Goal: Task Accomplishment & Management: Use online tool/utility

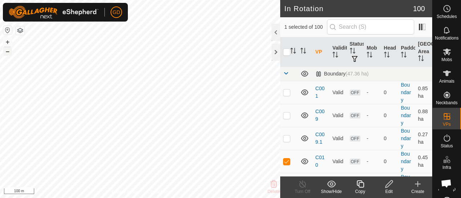
click at [8, 51] on button "–" at bounding box center [7, 51] width 9 height 9
click at [286, 162] on p-checkbox at bounding box center [286, 162] width 7 height 6
checkbox input "false"
click at [415, 185] on icon at bounding box center [417, 184] width 9 height 9
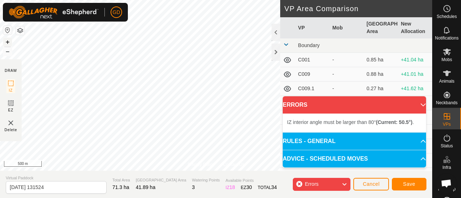
click at [8, 42] on button "+" at bounding box center [7, 42] width 9 height 9
click at [126, 178] on div "Privacy Policy Contact Us + – ⇧ i 100 m DRAW IZ EZ Delete VP Area Comparison VP…" at bounding box center [216, 99] width 432 height 198
click at [7, 42] on button "+" at bounding box center [7, 42] width 9 height 9
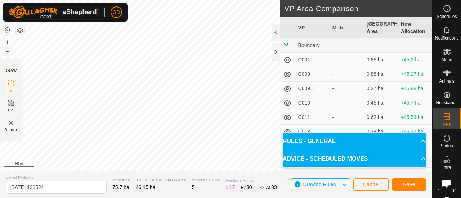
click at [6, 51] on button "–" at bounding box center [7, 51] width 9 height 9
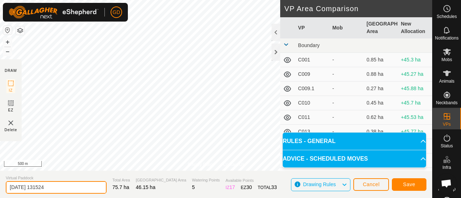
drag, startPoint x: 56, startPoint y: 189, endPoint x: 8, endPoint y: 190, distance: 48.6
click at [8, 190] on input "[DATE] 131524" at bounding box center [56, 187] width 101 height 13
type input "Recover Irish"
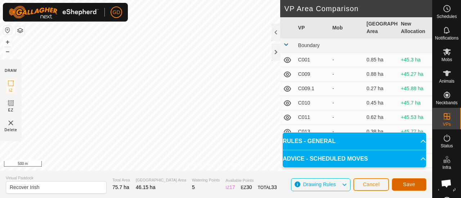
click at [404, 185] on span "Save" at bounding box center [409, 185] width 12 height 6
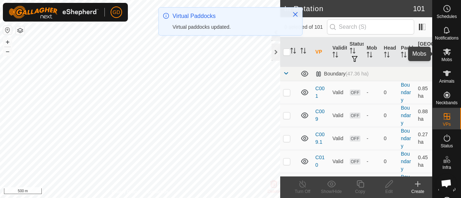
click at [443, 54] on icon at bounding box center [447, 52] width 9 height 9
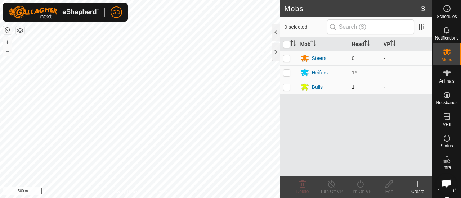
click at [288, 87] on p-checkbox at bounding box center [286, 87] width 7 height 6
checkbox input "true"
click at [362, 185] on icon at bounding box center [360, 184] width 9 height 9
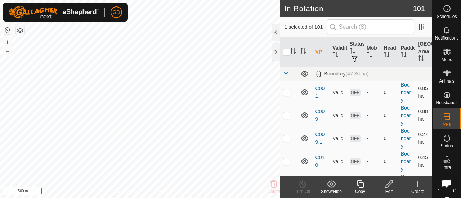
click at [390, 183] on icon at bounding box center [389, 184] width 9 height 9
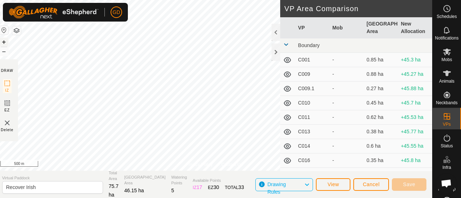
click at [7, 42] on button "+" at bounding box center [4, 42] width 9 height 9
click at [230, 164] on div "Privacy Policy Contact Us + – ⇧ i 100 m" at bounding box center [214, 85] width 436 height 171
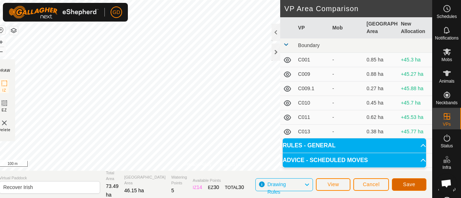
click at [407, 181] on button "Save" at bounding box center [409, 185] width 35 height 13
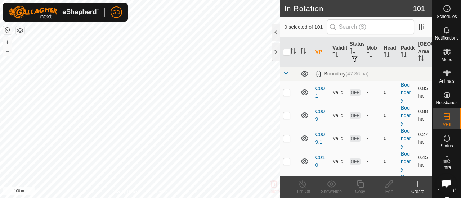
click at [219, 0] on html "GD Schedules Notifications Mobs Animals Neckbands VPs Status Infra Heatmap Help…" at bounding box center [230, 99] width 461 height 198
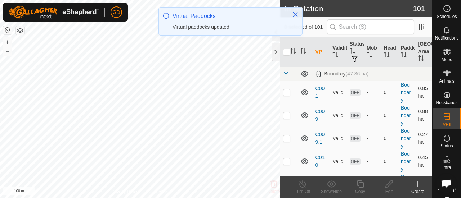
checkbox input "true"
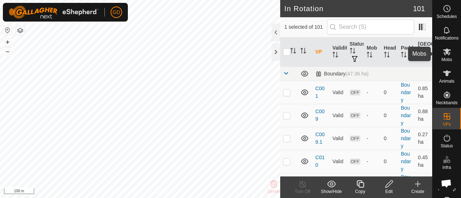
click at [445, 55] on icon at bounding box center [447, 52] width 8 height 7
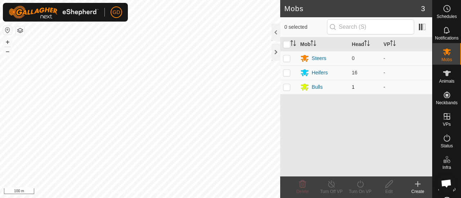
click at [286, 88] on p-checkbox at bounding box center [286, 87] width 7 height 6
checkbox input "true"
click at [360, 184] on icon at bounding box center [360, 184] width 9 height 9
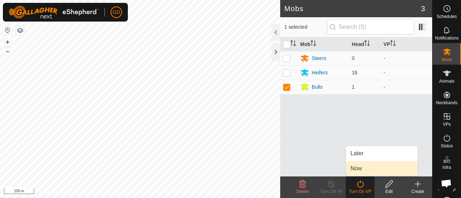
click at [354, 169] on link "Now" at bounding box center [381, 169] width 71 height 14
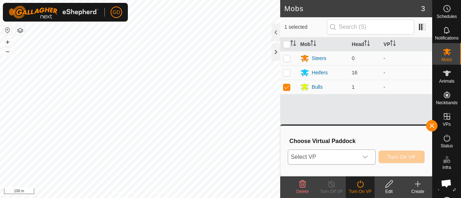
click at [367, 157] on icon "dropdown trigger" at bounding box center [365, 157] width 6 height 6
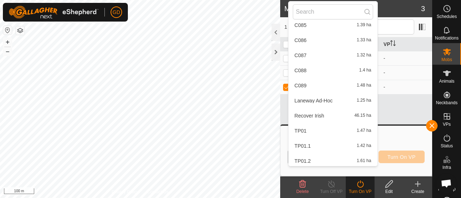
scroll to position [1122, 0]
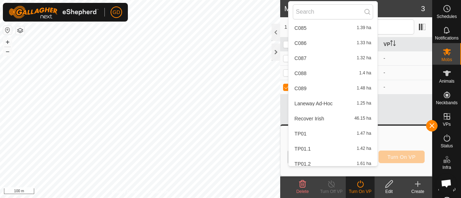
click at [308, 118] on li "Recover Irish 46.15 ha" at bounding box center [332, 119] width 89 height 14
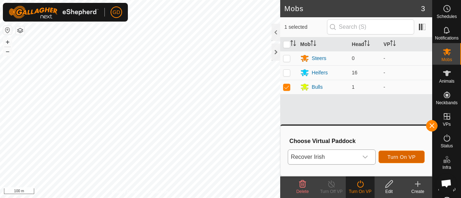
click at [403, 156] on span "Turn On VP" at bounding box center [401, 157] width 28 height 6
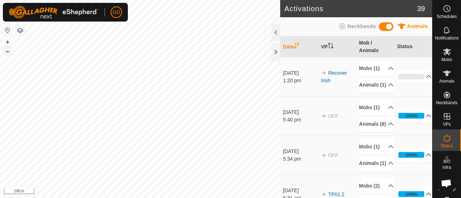
click at [6, 53] on button "–" at bounding box center [7, 51] width 9 height 9
click at [443, 140] on icon at bounding box center [447, 138] width 9 height 9
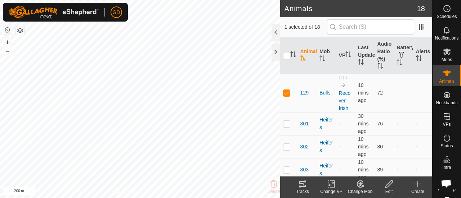
click at [301, 185] on icon at bounding box center [302, 184] width 9 height 9
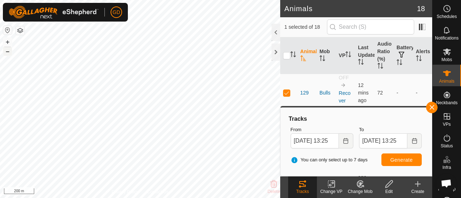
click at [8, 54] on button "–" at bounding box center [7, 51] width 9 height 9
click at [9, 41] on button "+" at bounding box center [7, 42] width 9 height 9
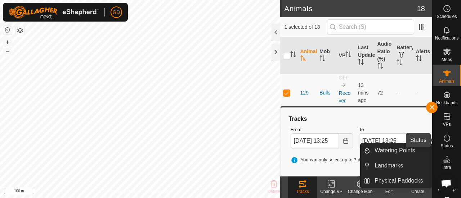
click at [444, 138] on icon at bounding box center [447, 138] width 9 height 9
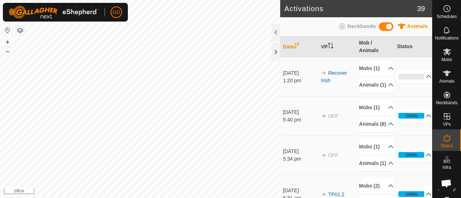
click at [125, 198] on html "GD Schedules Notifications Mobs Animals Neckbands VPs Status Infra Heatmap Help…" at bounding box center [230, 99] width 461 height 198
click at [108, 9] on div "GD My Account Settings Logout Schedules Notifications Mobs Animals Neckbands VP…" at bounding box center [230, 99] width 461 height 198
click at [125, 190] on div "Privacy Policy Contact Us Recover Irish Type: Inclusion Zone 1 Animal + – ⇧ i 1…" at bounding box center [140, 99] width 280 height 198
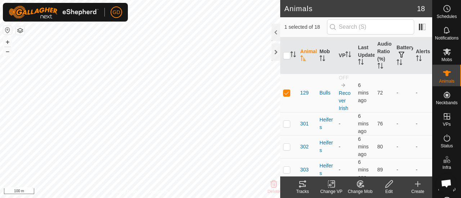
click at [303, 182] on icon at bounding box center [302, 184] width 6 height 6
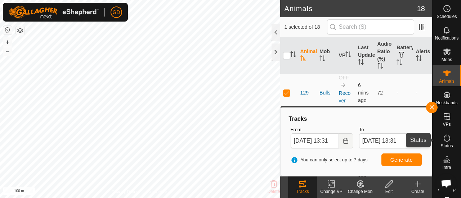
click at [443, 139] on icon at bounding box center [447, 138] width 9 height 9
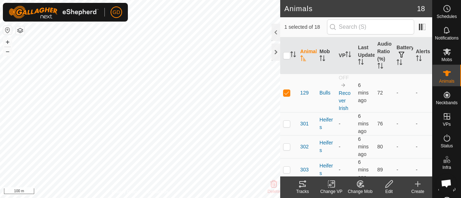
click at [301, 184] on icon at bounding box center [302, 184] width 6 height 6
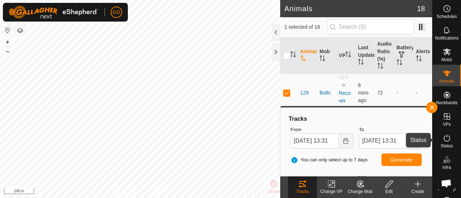
click at [443, 137] on icon at bounding box center [447, 138] width 9 height 9
